Goal: Answer question/provide support

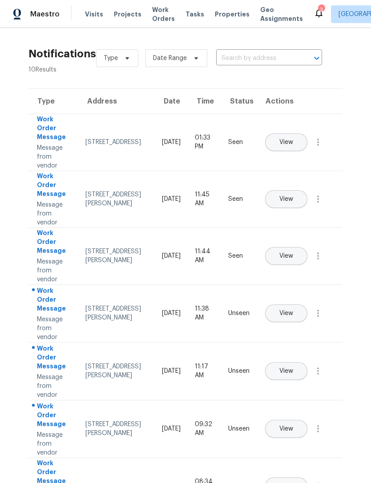
scroll to position [29, 0]
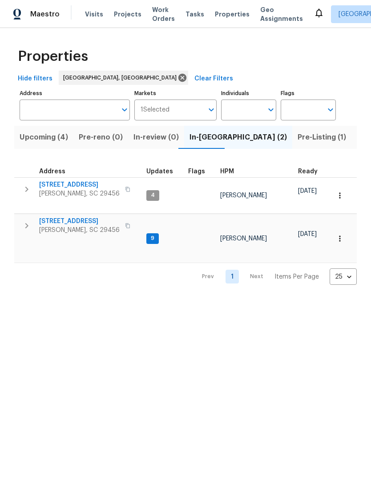
click at [92, 14] on span "Visits" at bounding box center [94, 14] width 18 height 9
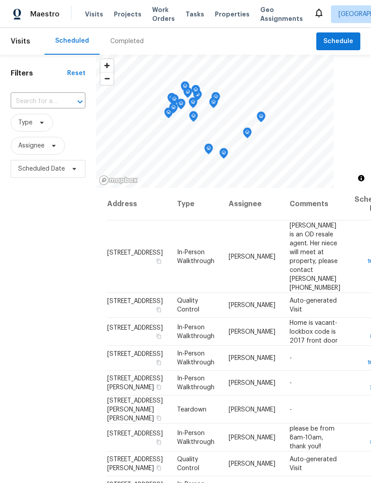
click at [220, 14] on span "Properties" at bounding box center [232, 14] width 35 height 9
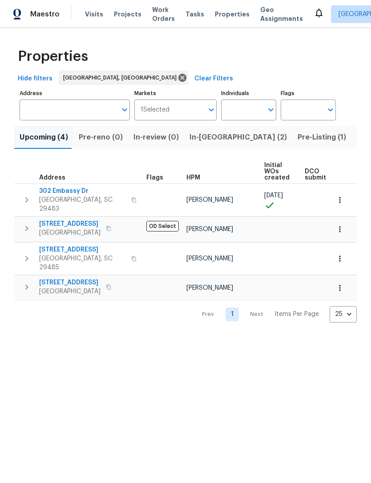
click at [315, 16] on icon at bounding box center [318, 13] width 7 height 9
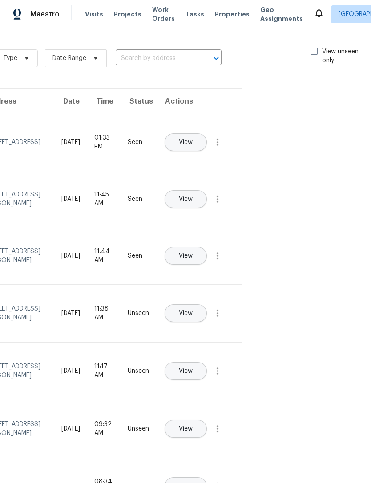
scroll to position [0, 100]
click at [311, 52] on span at bounding box center [314, 51] width 7 height 7
click at [311, 52] on input "View unseen only" at bounding box center [314, 50] width 6 height 6
checkbox input "true"
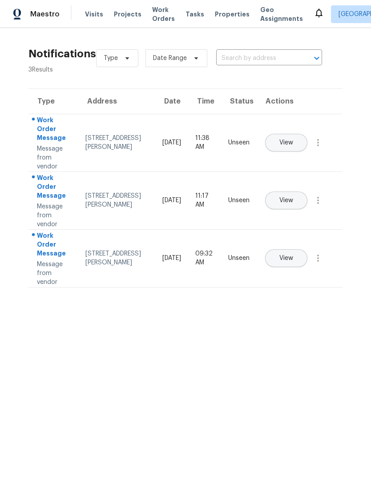
scroll to position [0, 0]
click at [293, 140] on span "View" at bounding box center [286, 143] width 14 height 7
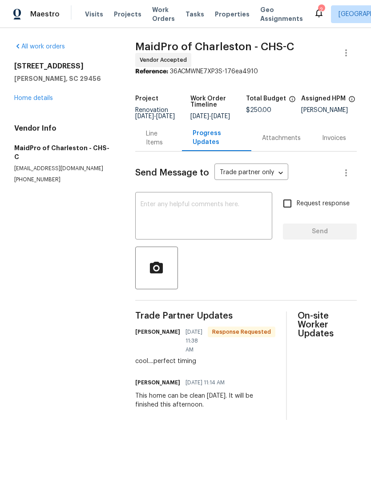
click at [218, 203] on div "x ​" at bounding box center [203, 216] width 137 height 45
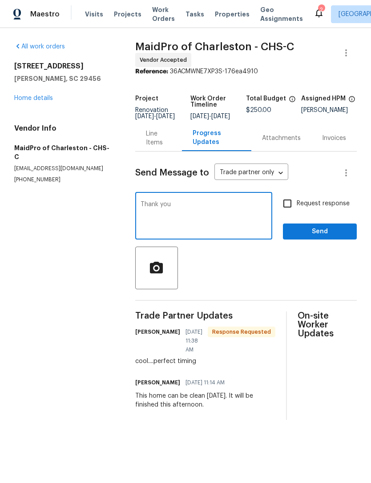
type textarea "Thank you"
click at [315, 235] on span "Send" at bounding box center [320, 231] width 60 height 11
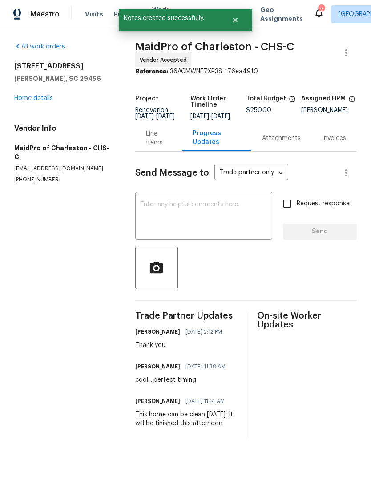
click at [318, 8] on div "2" at bounding box center [321, 9] width 6 height 9
click at [315, 16] on icon at bounding box center [318, 13] width 7 height 9
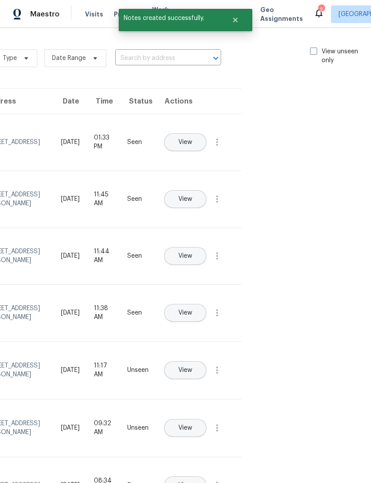
scroll to position [0, 100]
click at [312, 48] on span at bounding box center [314, 51] width 7 height 7
click at [312, 48] on input "View unseen only" at bounding box center [314, 50] width 6 height 6
checkbox input "true"
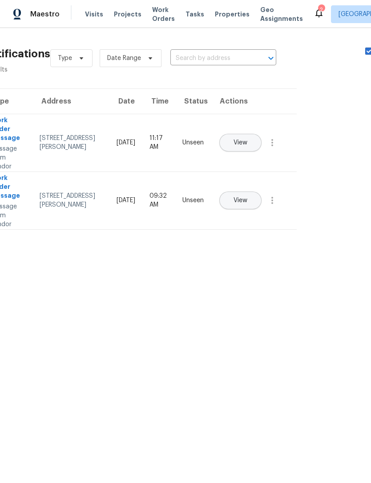
scroll to position [0, 37]
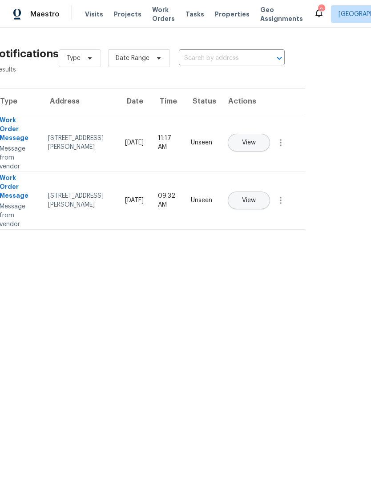
click at [256, 140] on span "View" at bounding box center [249, 143] width 14 height 7
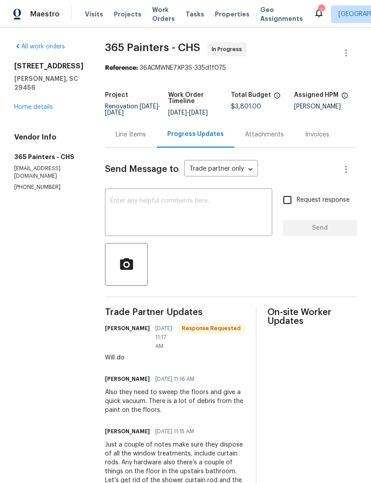
click at [186, 204] on textarea at bounding box center [188, 213] width 156 height 31
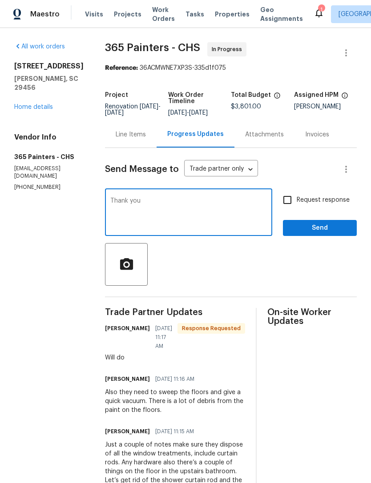
type textarea "Thank you"
click at [313, 227] on span "Send" at bounding box center [320, 228] width 60 height 11
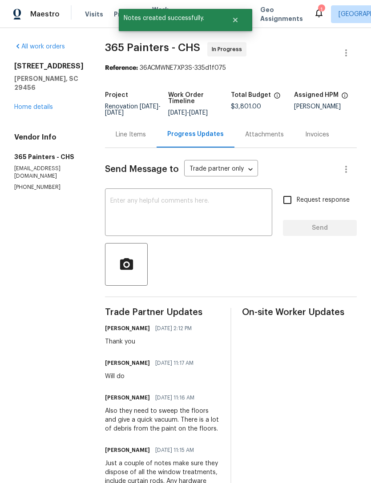
click at [313, 14] on icon at bounding box center [318, 13] width 11 height 11
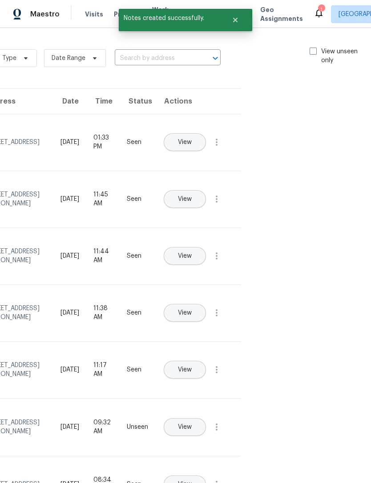
scroll to position [0, 100]
click at [313, 50] on span at bounding box center [314, 51] width 7 height 7
click at [313, 50] on input "View unseen only" at bounding box center [314, 50] width 6 height 6
checkbox input "true"
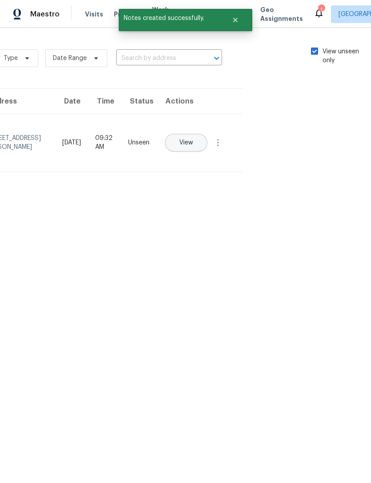
click at [226, 132] on div "View" at bounding box center [196, 142] width 65 height 21
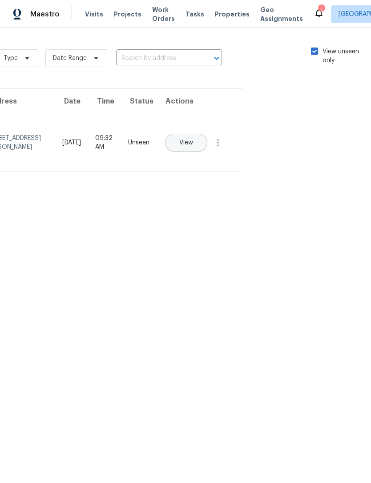
click at [203, 136] on button "View" at bounding box center [186, 143] width 42 height 18
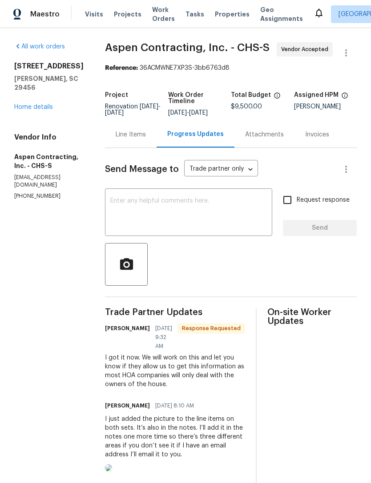
click at [216, 208] on textarea at bounding box center [188, 213] width 156 height 31
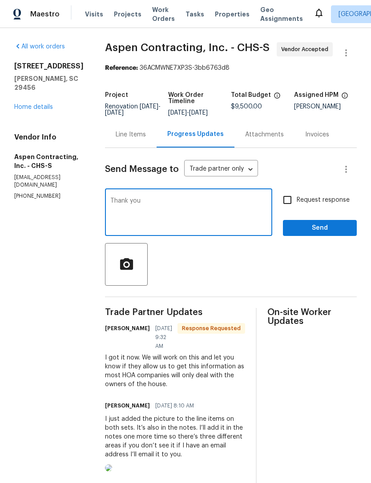
type textarea "Thank you"
click at [318, 228] on span "Send" at bounding box center [320, 228] width 60 height 11
